Goal: Answer question/provide support: Answer question/provide support

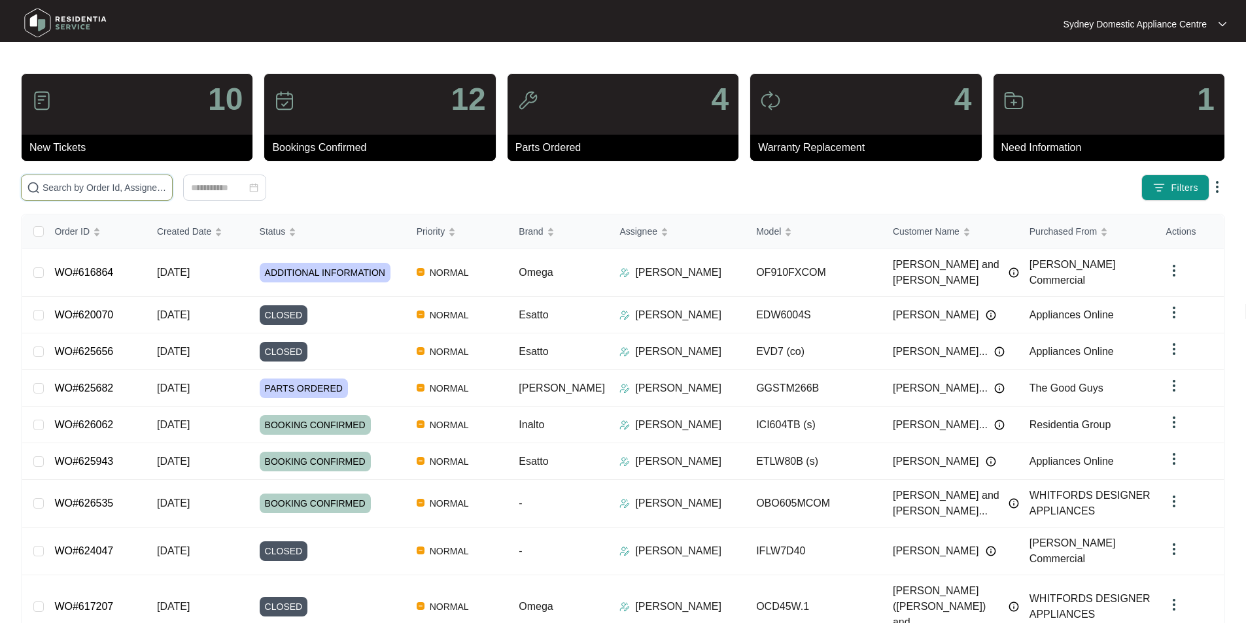
click at [167, 182] on input "text" at bounding box center [104, 187] width 124 height 14
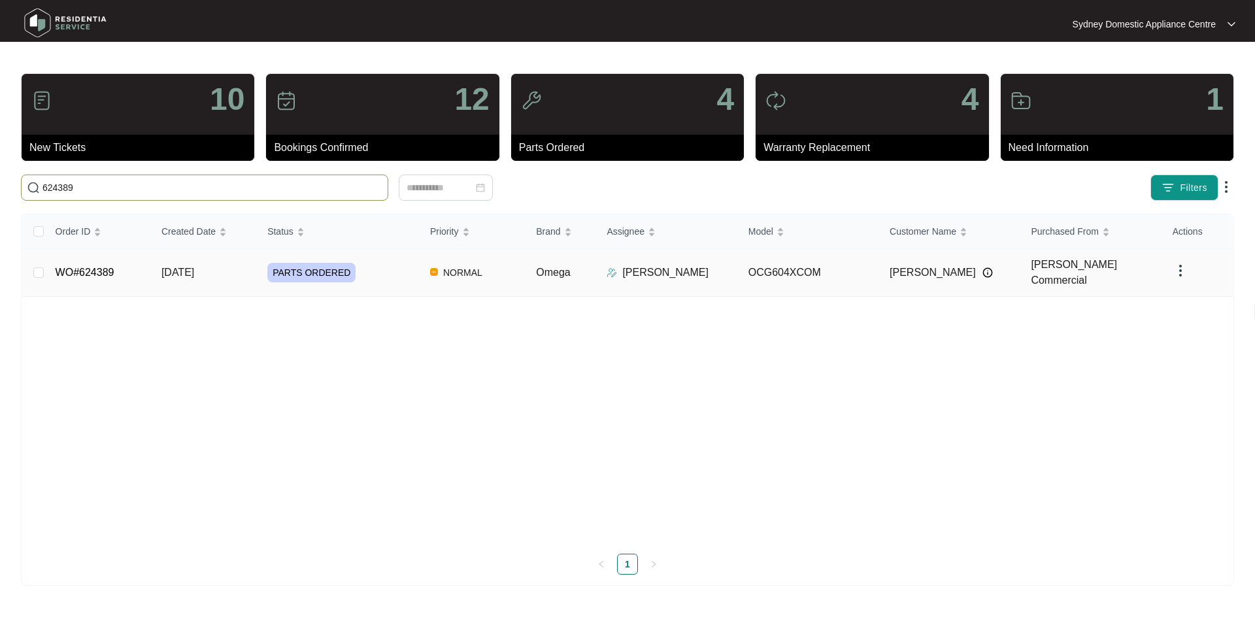
type input "624389"
click at [110, 267] on link "WO#624389" at bounding box center [85, 272] width 59 height 11
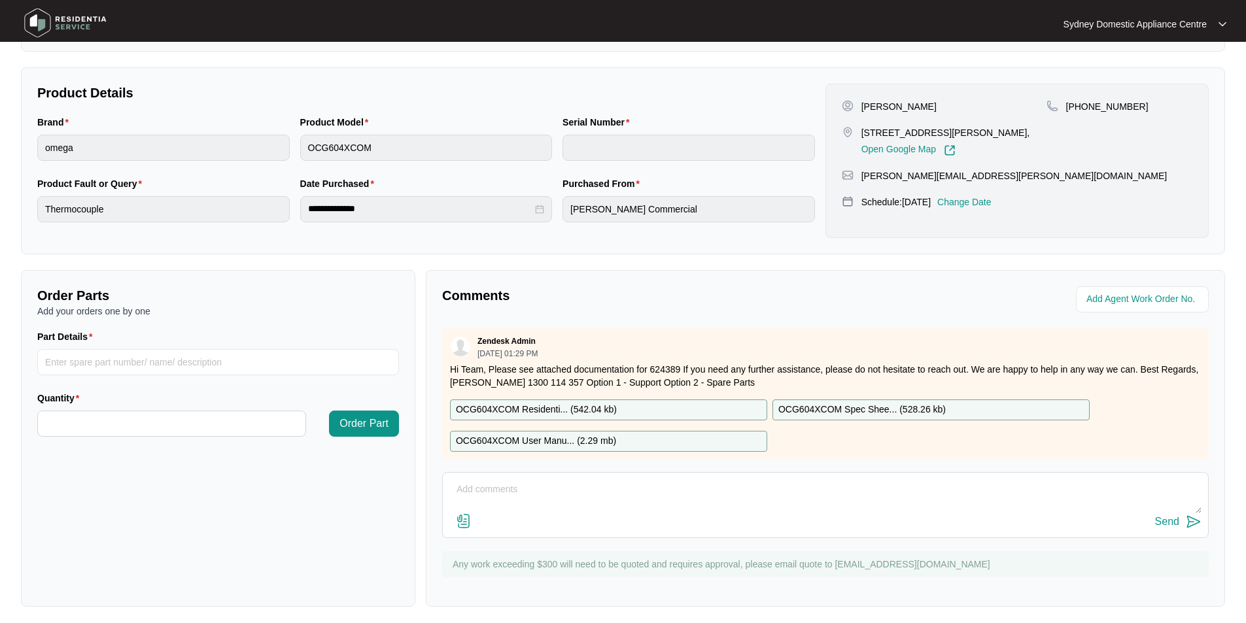
scroll to position [245, 0]
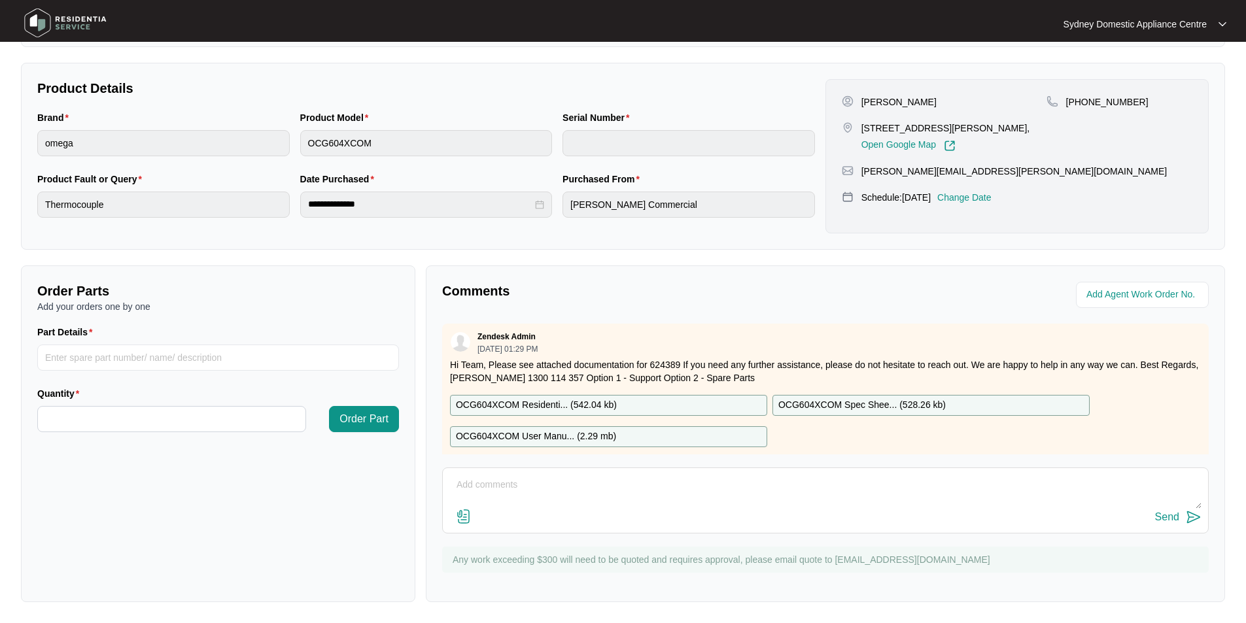
click at [494, 479] on textarea at bounding box center [825, 492] width 752 height 34
paste textarea "As requested our technician attended to the property above on [DATE] and inspec…"
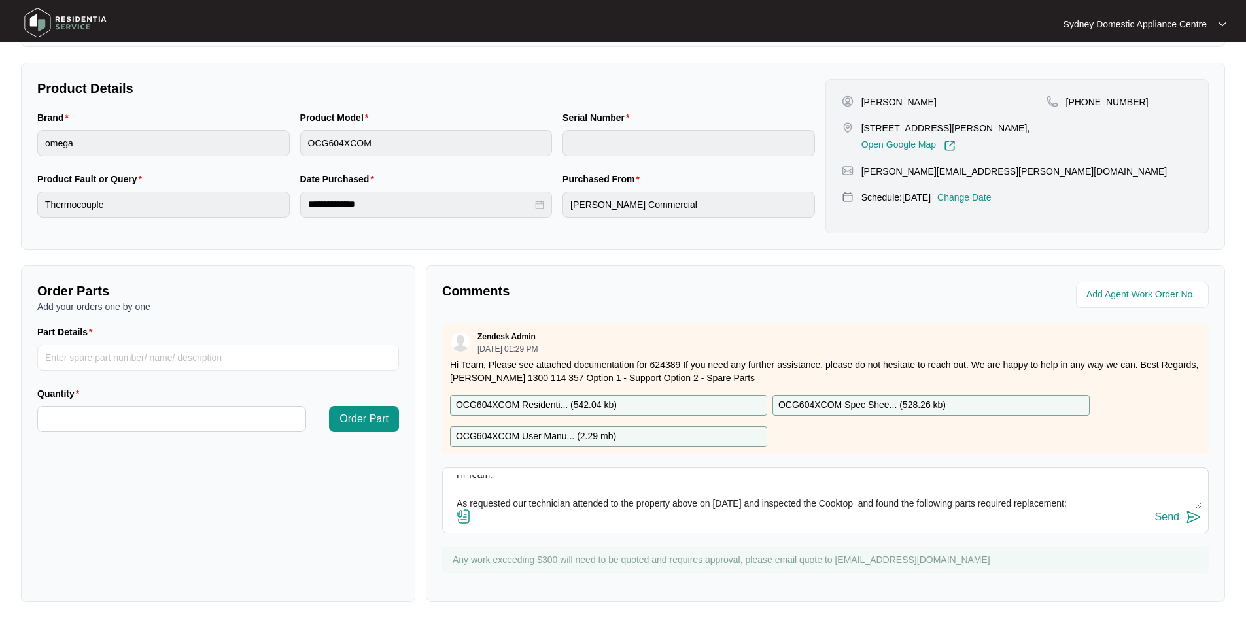
scroll to position [96, 0]
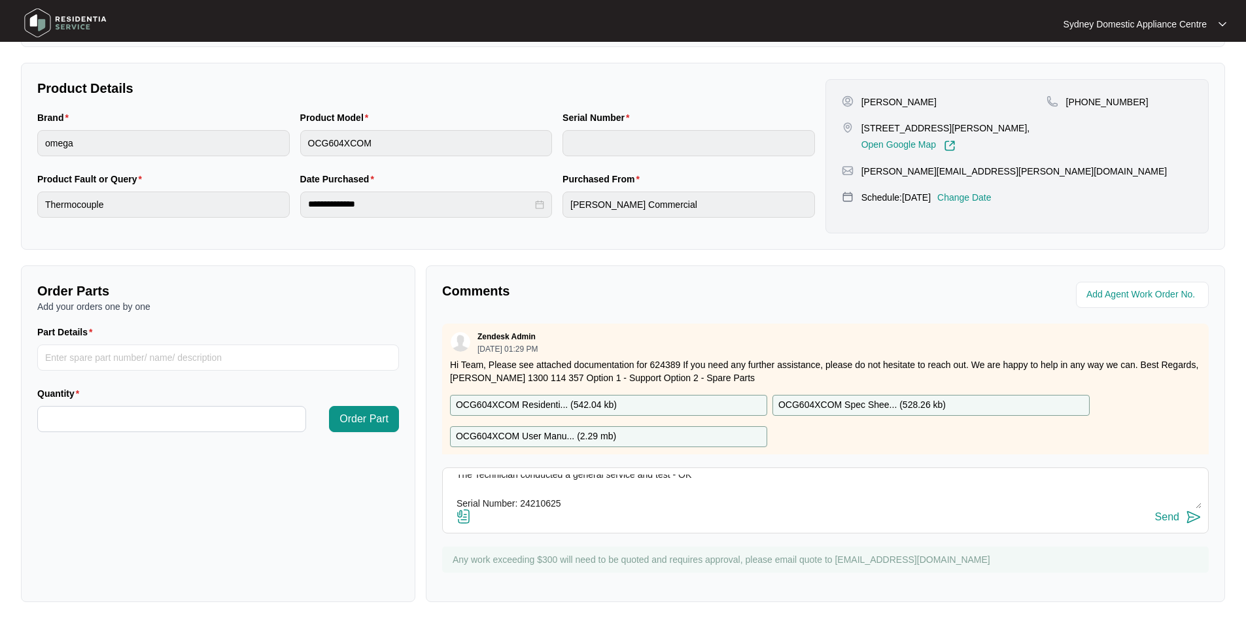
click at [466, 515] on img at bounding box center [464, 517] width 16 height 16
click at [0, 0] on input "file" at bounding box center [0, 0] width 0 height 0
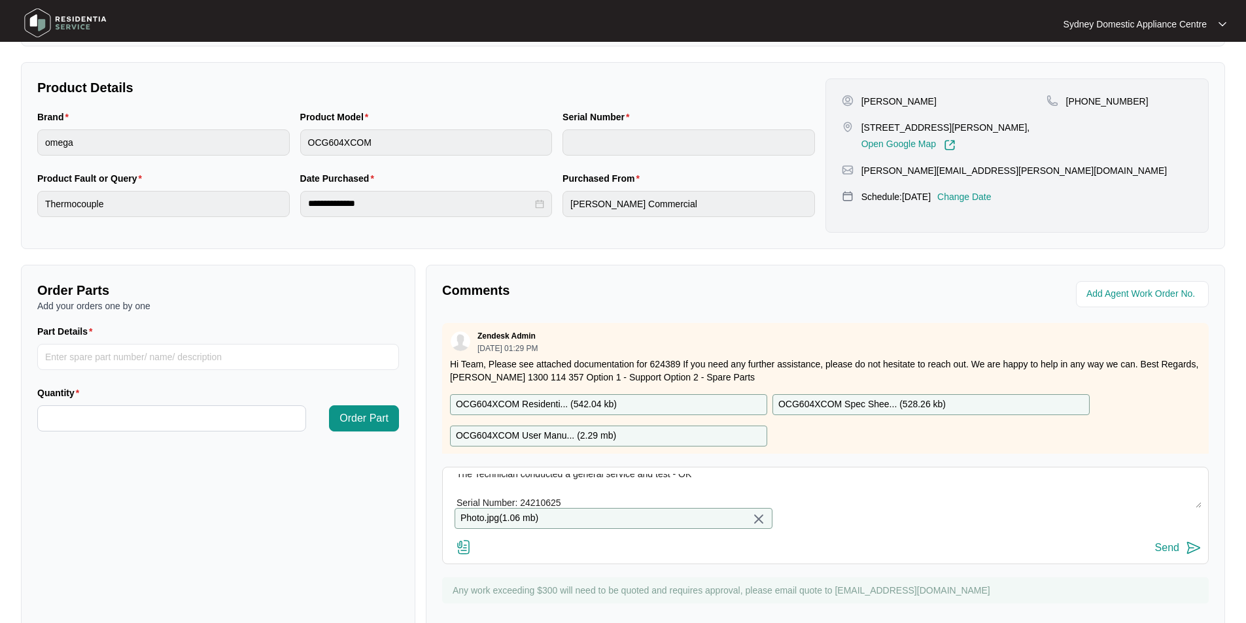
click at [689, 501] on textarea "Hi Team. As requested our technician attended to the property above on [DATE] a…" at bounding box center [825, 491] width 752 height 34
paste textarea "Kind Regards, [PERSON_NAME] [GEOGRAPHIC_DATA] Domestic Appliance Centre Sales –…"
type textarea "Hi Team. As requested our technician attended to the property above on [DATE] a…"
click at [1169, 554] on div "Send" at bounding box center [1167, 548] width 24 height 12
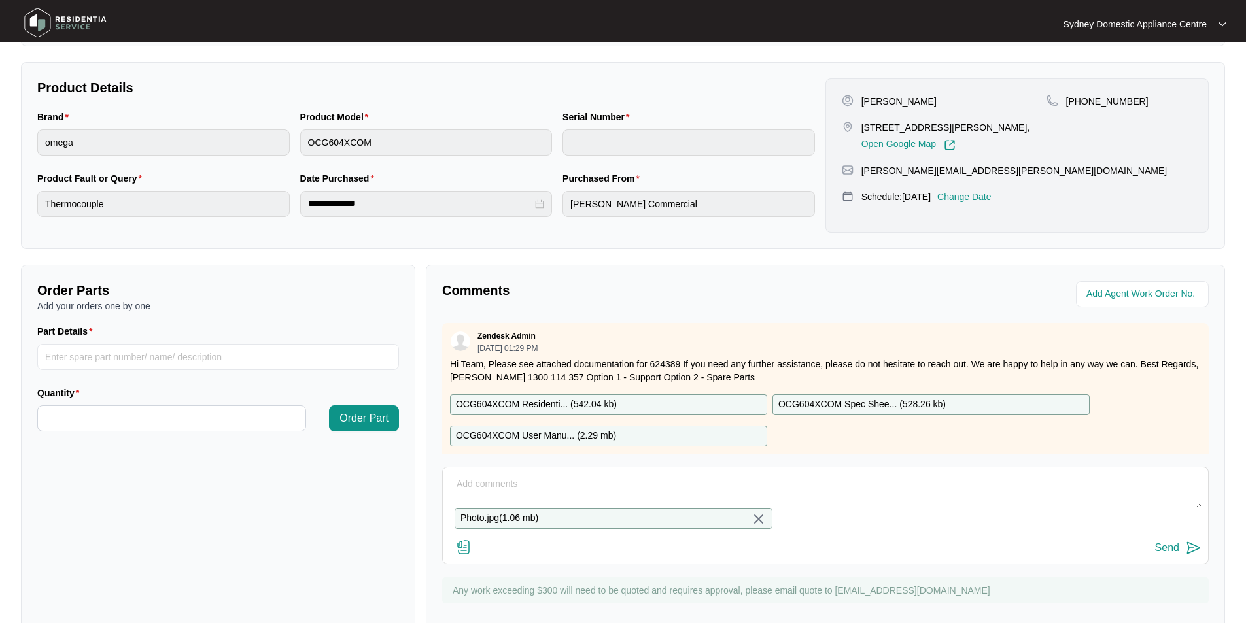
scroll to position [0, 0]
